Goal: Navigation & Orientation: Find specific page/section

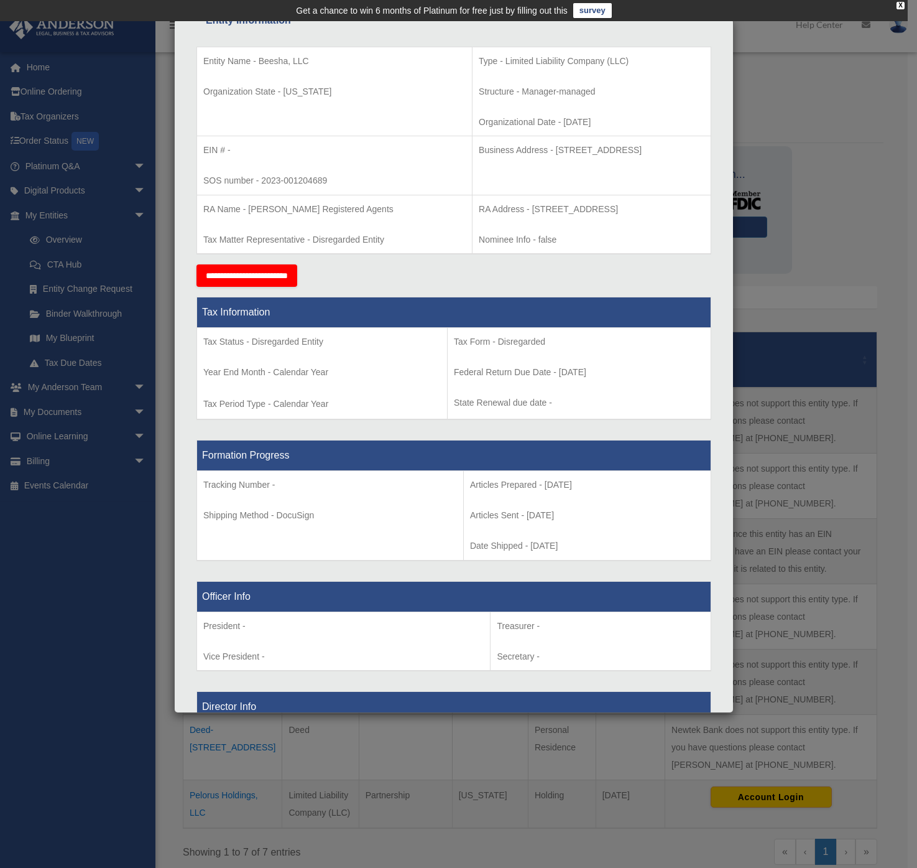
scroll to position [312, 0]
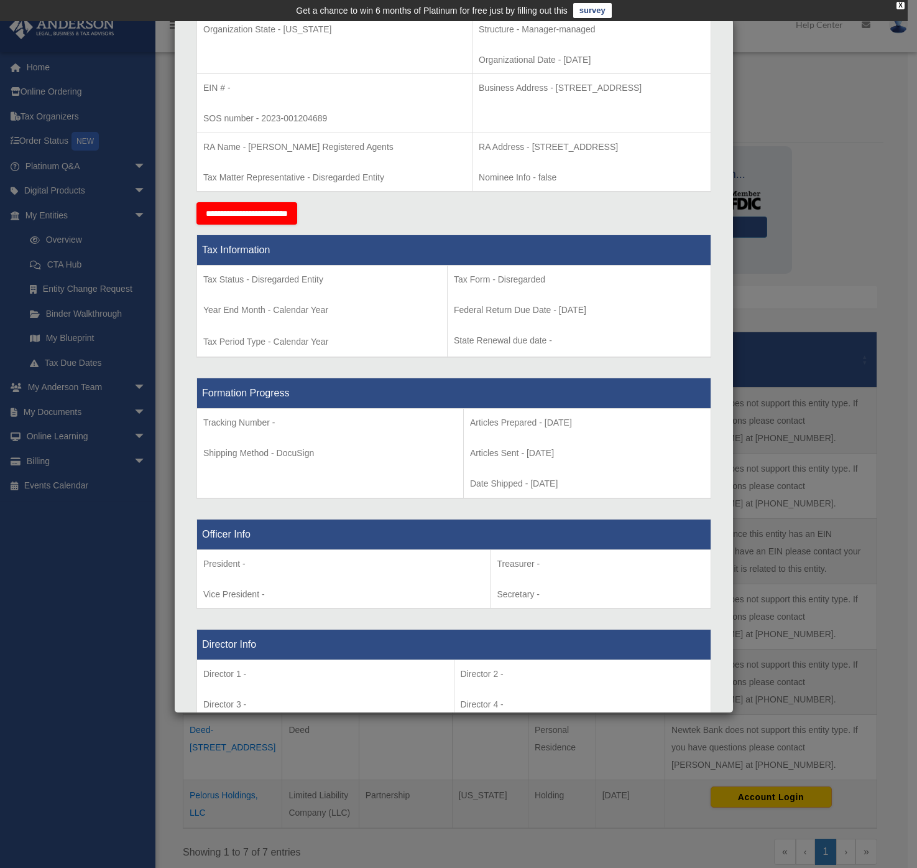
drag, startPoint x: 40, startPoint y: 561, endPoint x: 62, endPoint y: 503, distance: 61.8
click at [42, 557] on div "Details × Articles Sent Organizational Date" at bounding box center [458, 434] width 917 height 868
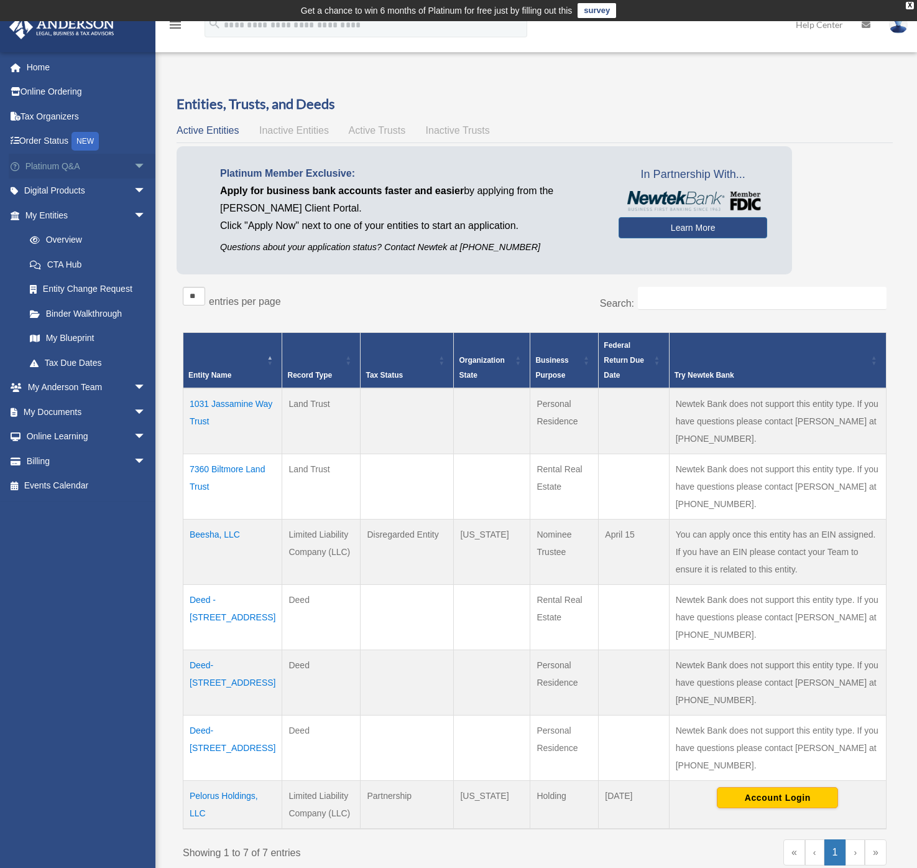
click at [68, 164] on link "Platinum Q&A arrow_drop_down" at bounding box center [87, 166] width 156 height 25
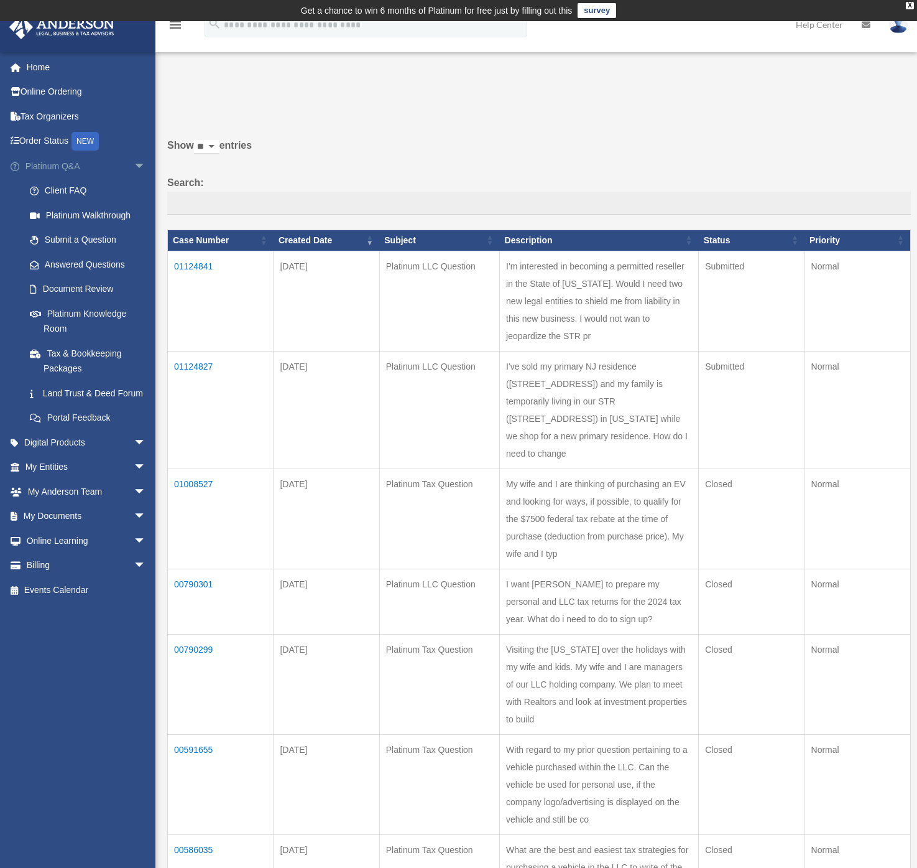
click at [78, 169] on link "Platinum Q&A arrow_drop_down" at bounding box center [87, 166] width 156 height 25
click at [49, 480] on link "My Entities arrow_drop_down" at bounding box center [87, 467] width 156 height 25
click at [134, 480] on span "arrow_drop_down" at bounding box center [146, 468] width 25 height 26
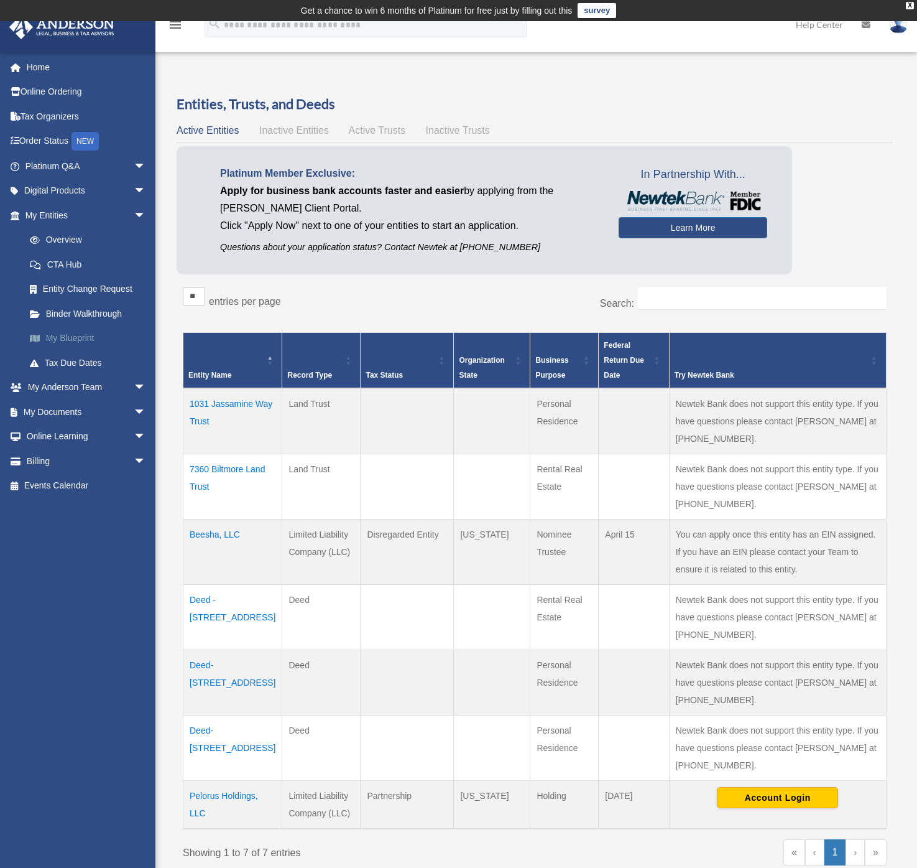
click at [80, 338] on link "My Blueprint" at bounding box center [90, 338] width 147 height 25
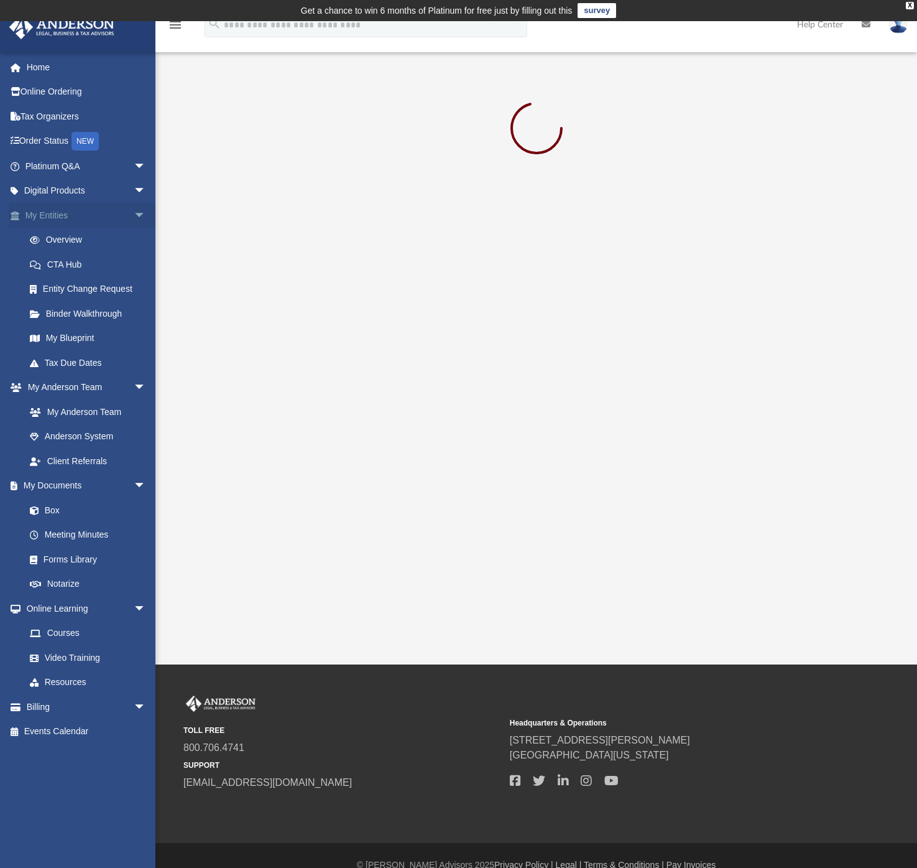
click at [53, 217] on link "My Entities arrow_drop_down" at bounding box center [87, 215] width 156 height 25
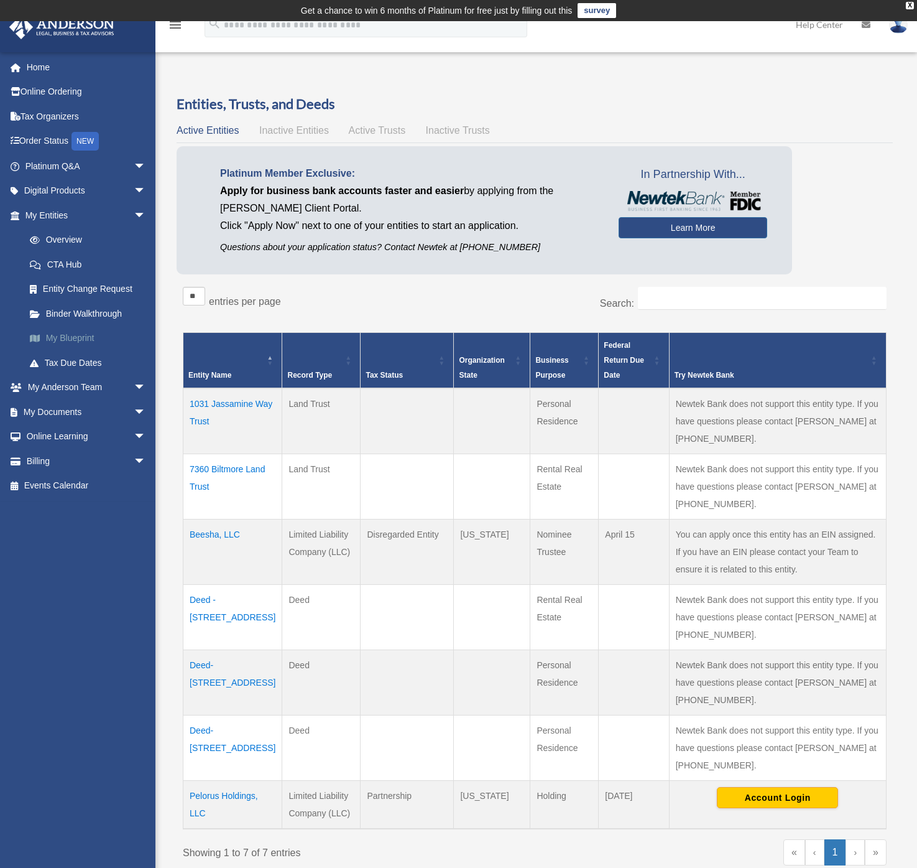
click at [75, 338] on link "My Blueprint" at bounding box center [90, 338] width 147 height 25
